Goal: Task Accomplishment & Management: Complete application form

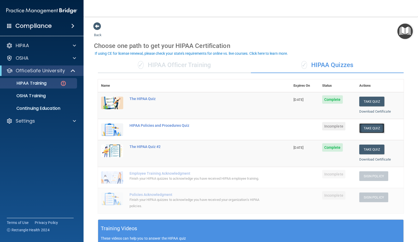
click at [240, 127] on button "Take Quiz" at bounding box center [372, 128] width 25 height 10
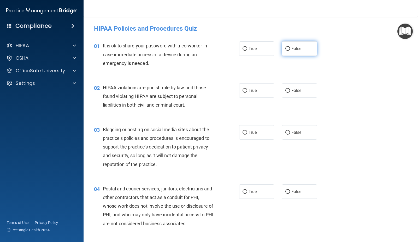
click at [240, 52] on label "False" at bounding box center [299, 48] width 35 height 14
click at [240, 51] on input "False" at bounding box center [288, 49] width 5 height 4
radio input "true"
click at [240, 90] on span "True" at bounding box center [253, 90] width 8 height 5
click at [240, 90] on input "True" at bounding box center [245, 91] width 5 height 4
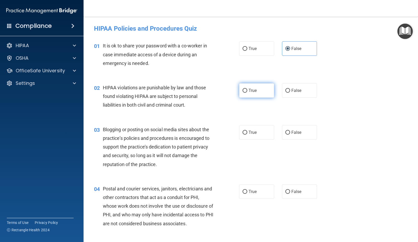
radio input "true"
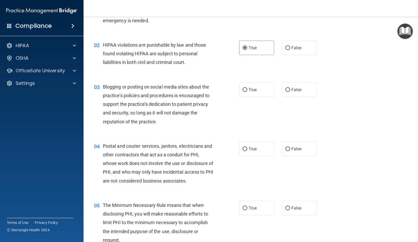
scroll to position [46, 0]
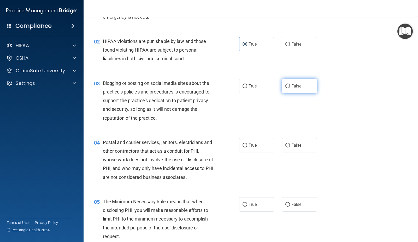
click at [240, 89] on label "False" at bounding box center [299, 86] width 35 height 14
click at [240, 88] on input "False" at bounding box center [288, 86] width 5 height 4
radio input "true"
drag, startPoint x: 328, startPoint y: 118, endPoint x: 338, endPoint y: 94, distance: 25.5
click at [240, 94] on div "03 Blogging or posting on social media sites about the practice’s policies and …" at bounding box center [251, 101] width 322 height 59
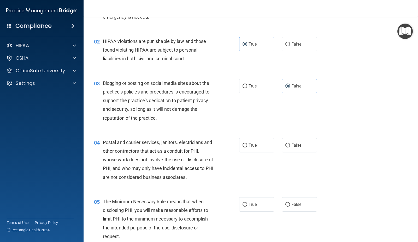
drag, startPoint x: 351, startPoint y: 102, endPoint x: 357, endPoint y: 79, distance: 23.8
click at [240, 79] on div "03 Blogging or posting on social media sites about the practice’s policies and …" at bounding box center [251, 101] width 322 height 59
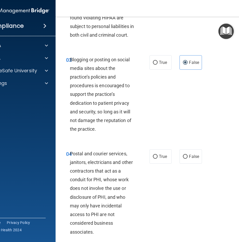
scroll to position [148, 0]
